Goal: Check status: Check status

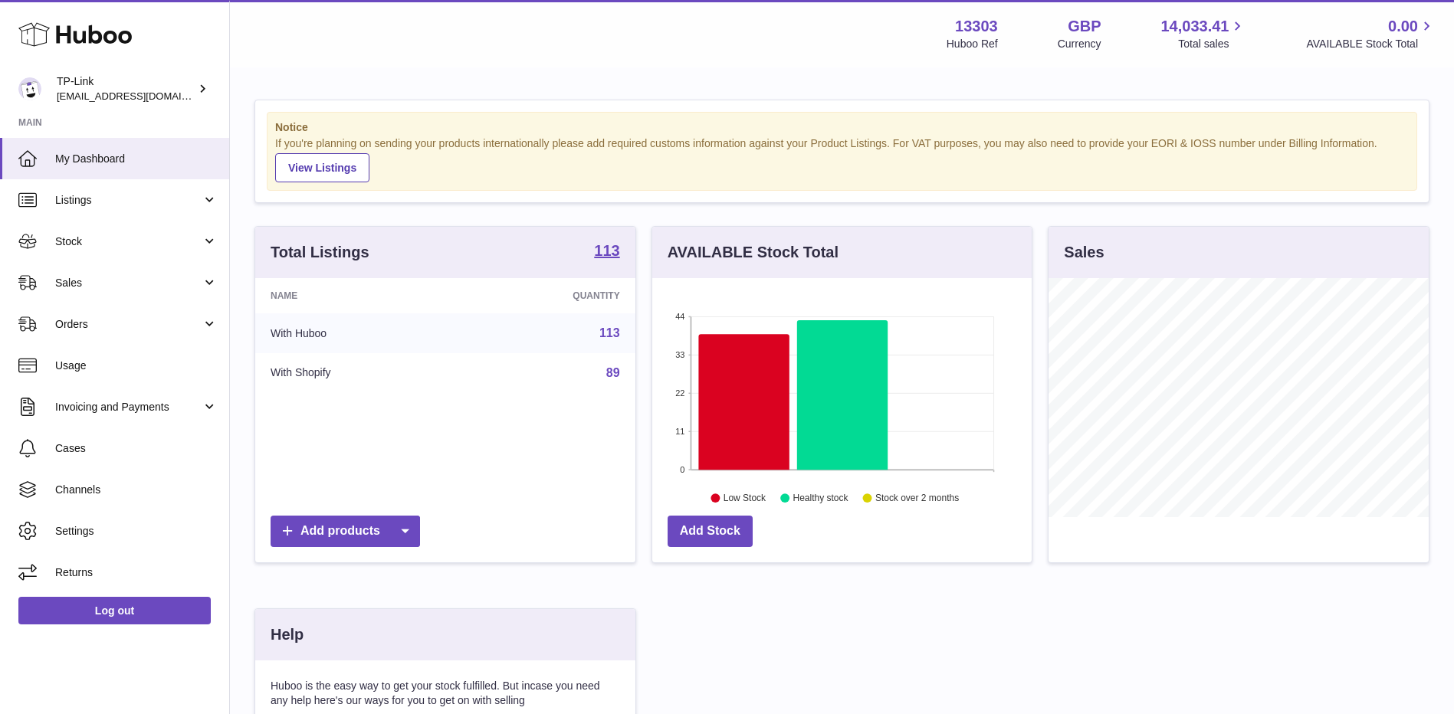
scroll to position [239, 379]
click at [157, 277] on span "Sales" at bounding box center [128, 283] width 146 height 15
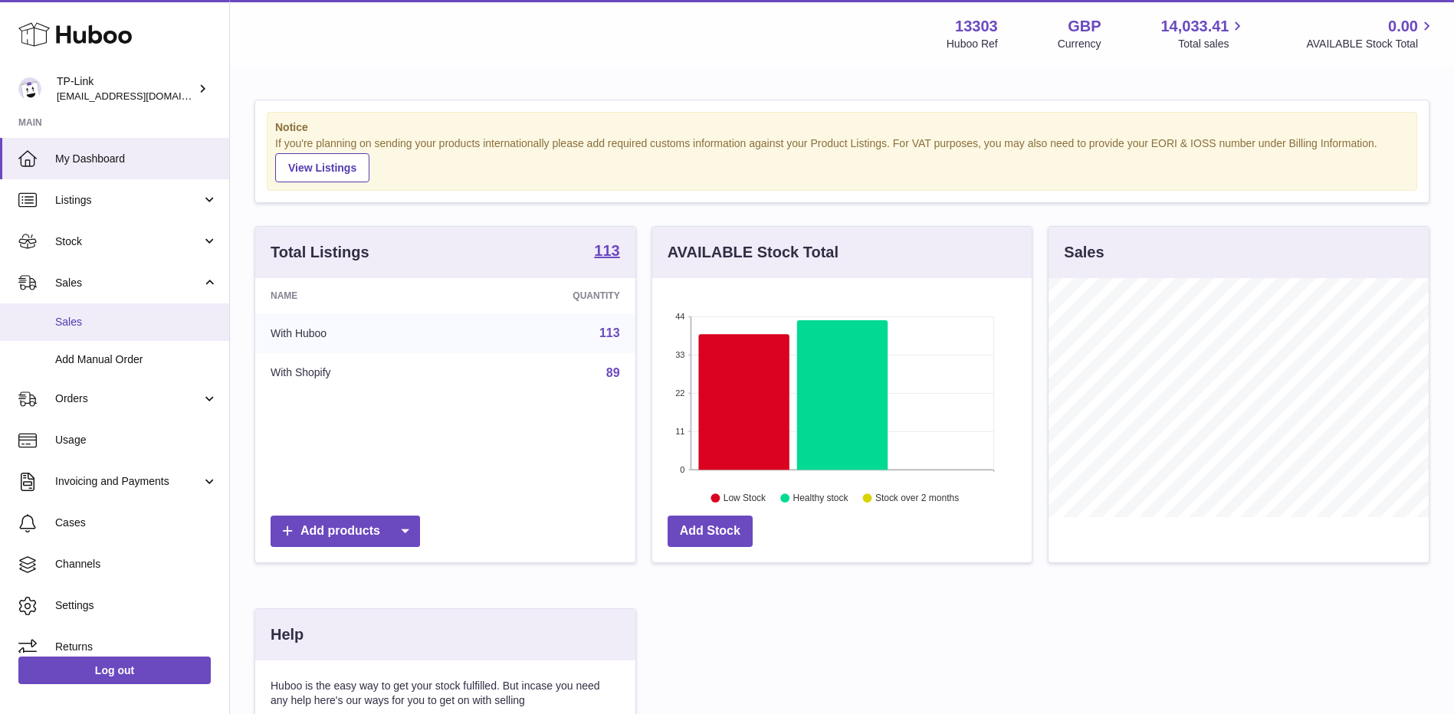
click at [113, 324] on span "Sales" at bounding box center [136, 322] width 162 height 15
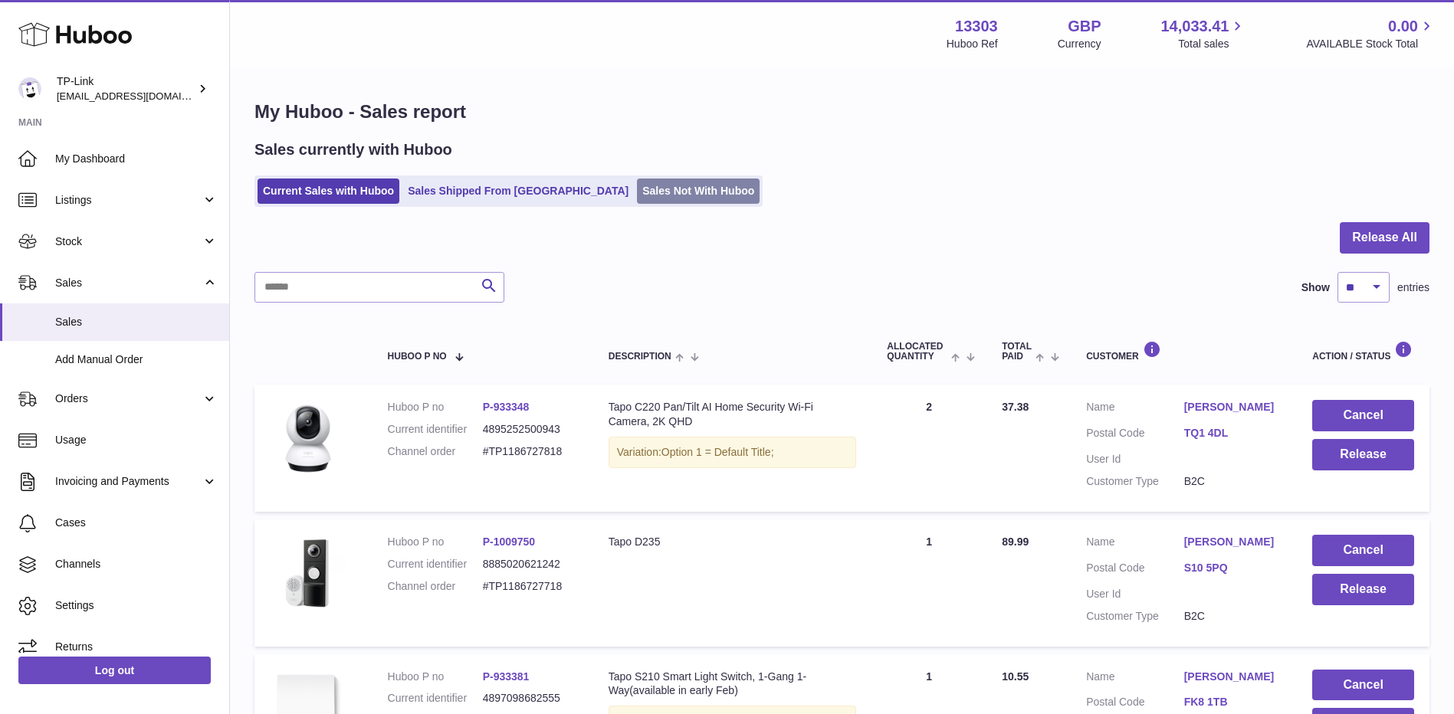
click at [637, 195] on link "Sales Not With Huboo" at bounding box center [698, 191] width 123 height 25
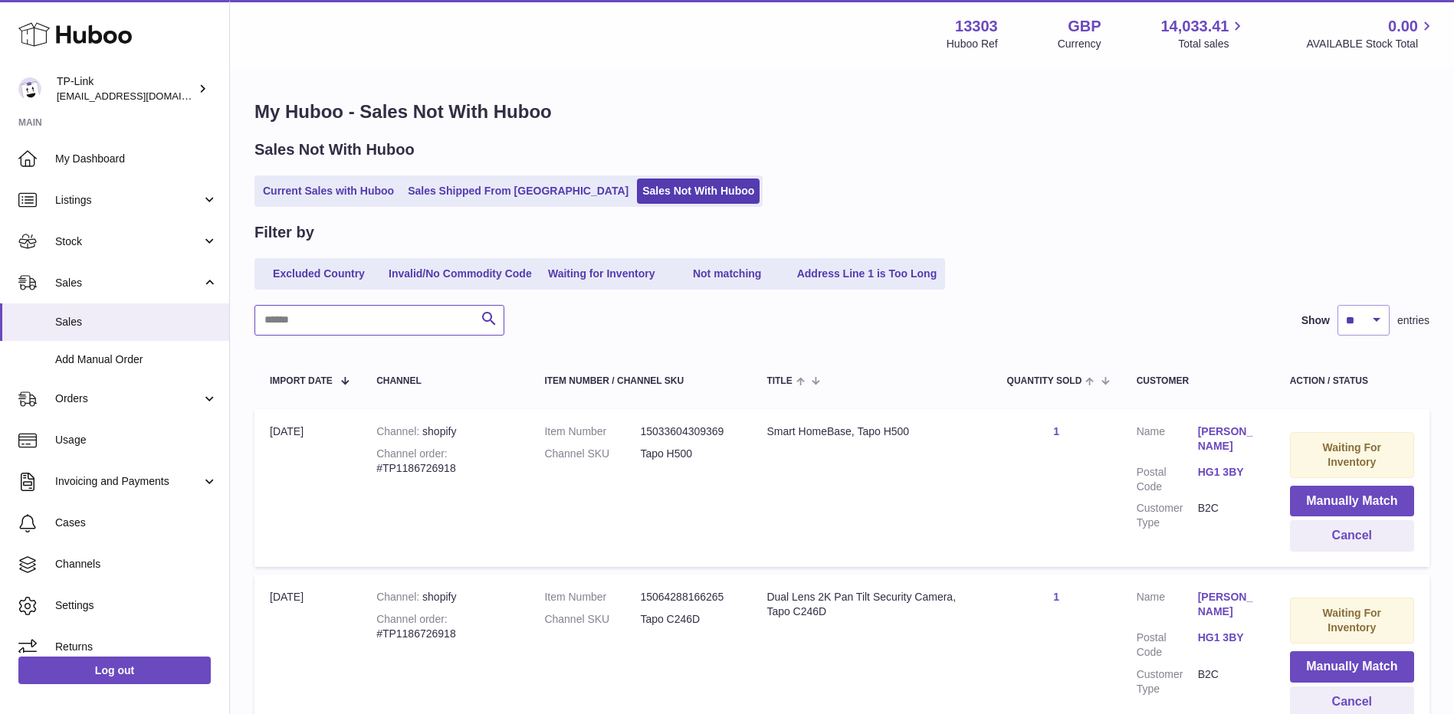
click at [404, 316] on input "text" at bounding box center [379, 320] width 250 height 31
paste input "**********"
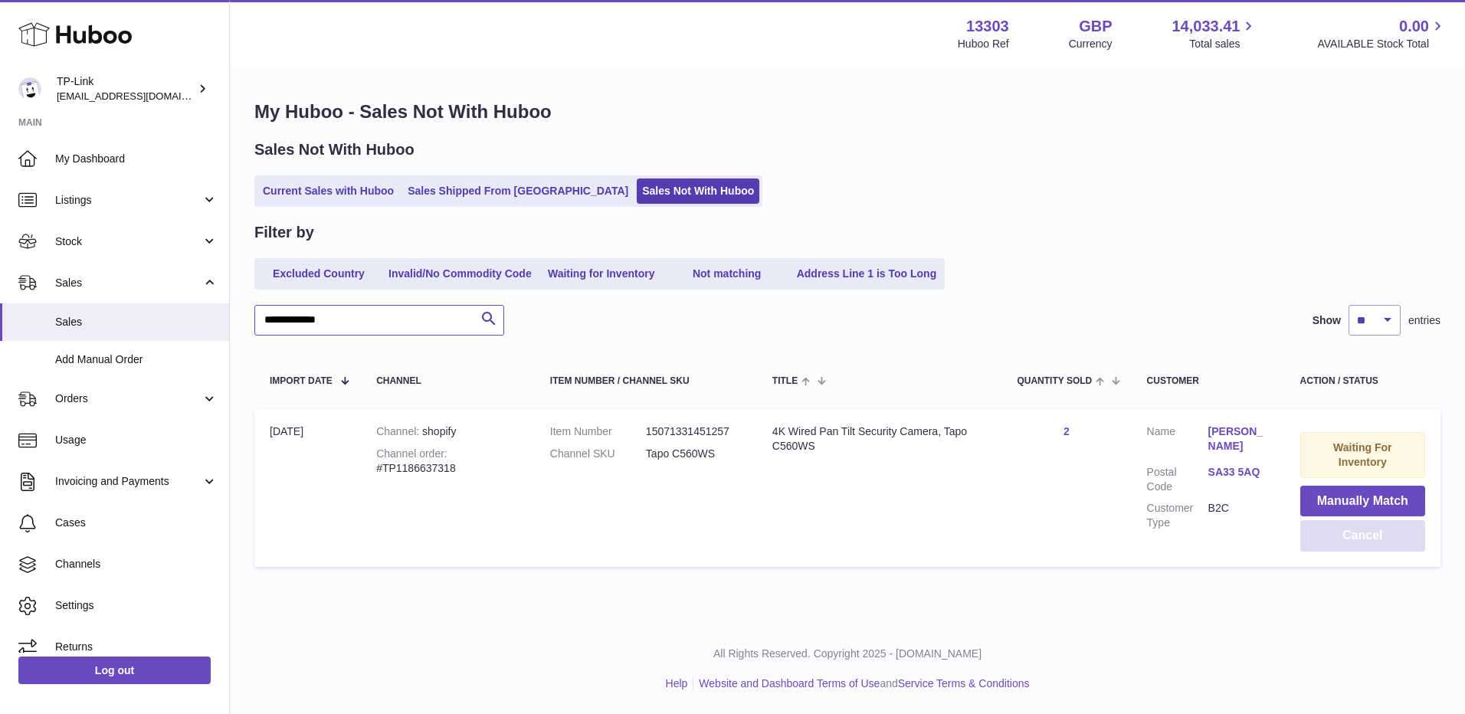
type input "**********"
click at [1364, 533] on button "Cancel" at bounding box center [1362, 535] width 125 height 31
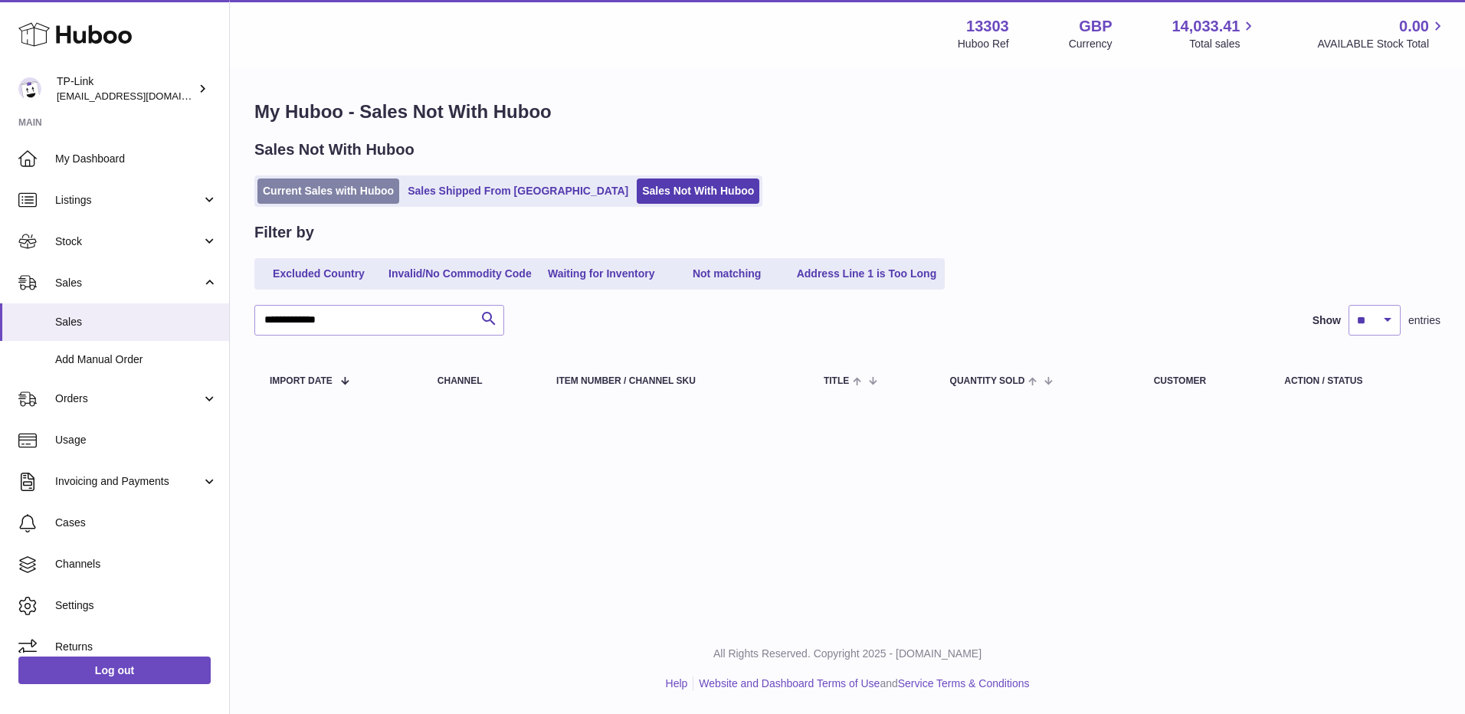
click at [286, 188] on link "Current Sales with Huboo" at bounding box center [328, 191] width 142 height 25
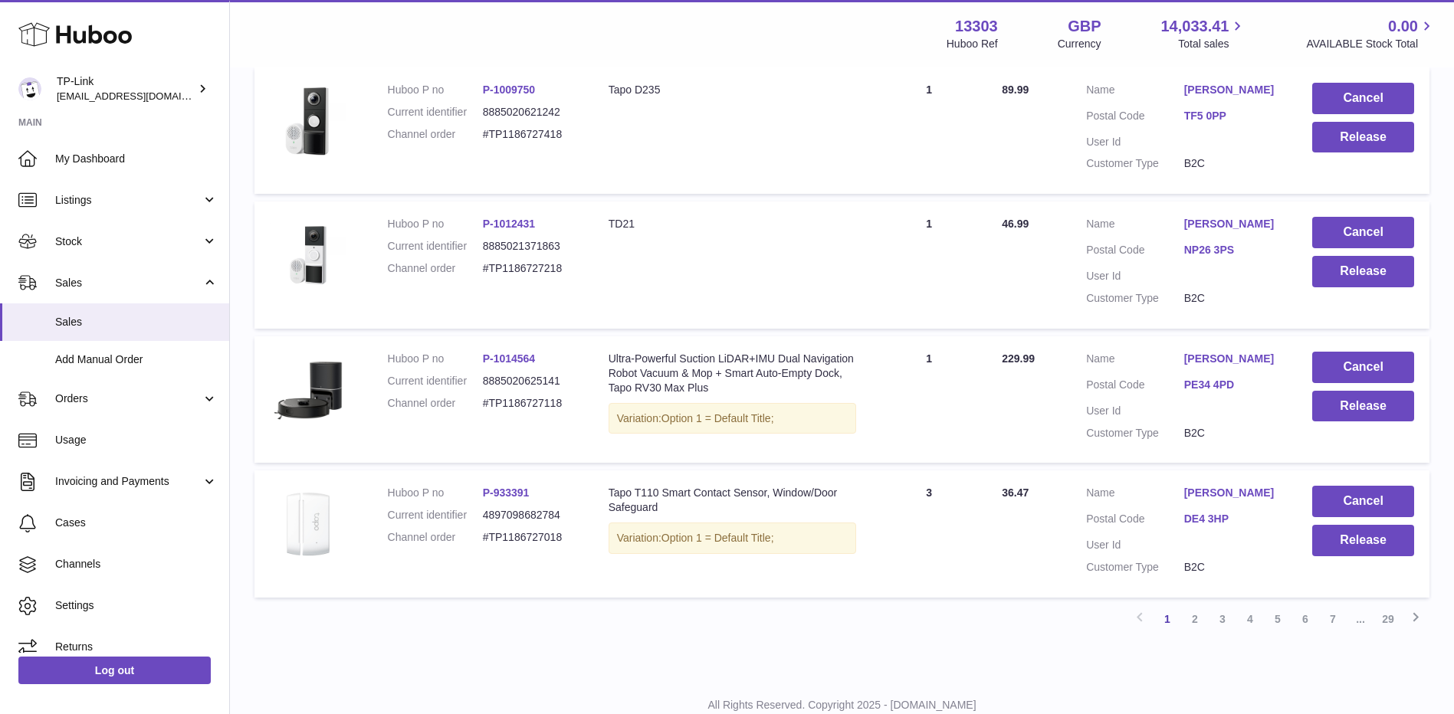
scroll to position [1100, 0]
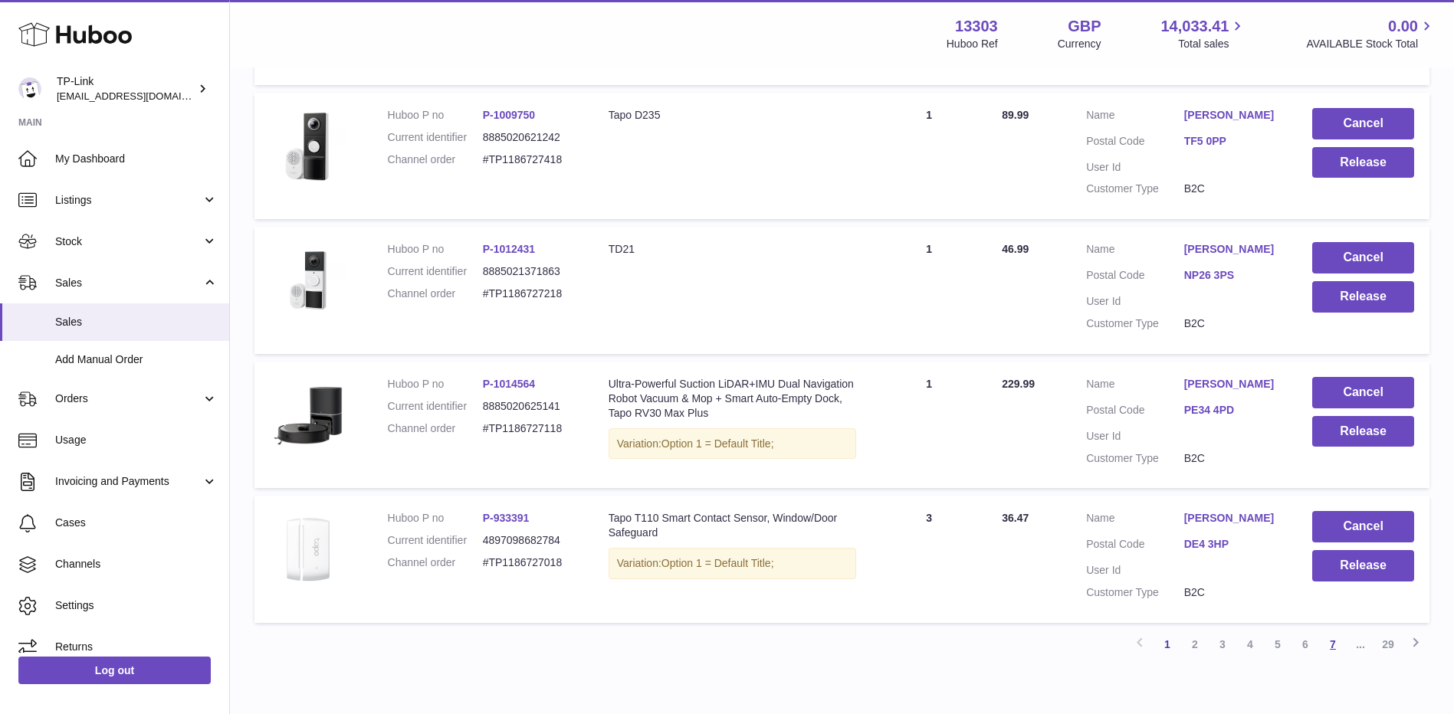
click at [1332, 642] on link "7" at bounding box center [1333, 645] width 28 height 28
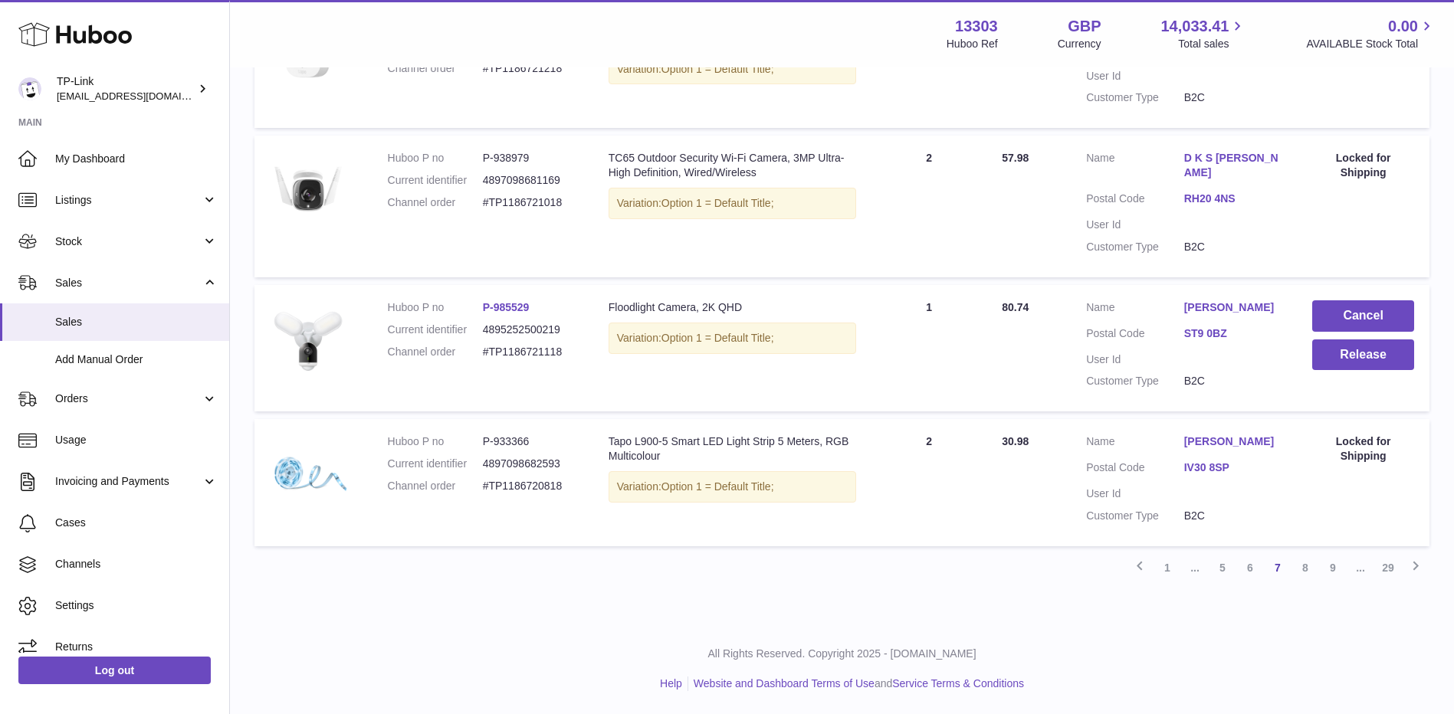
scroll to position [1219, 0]
